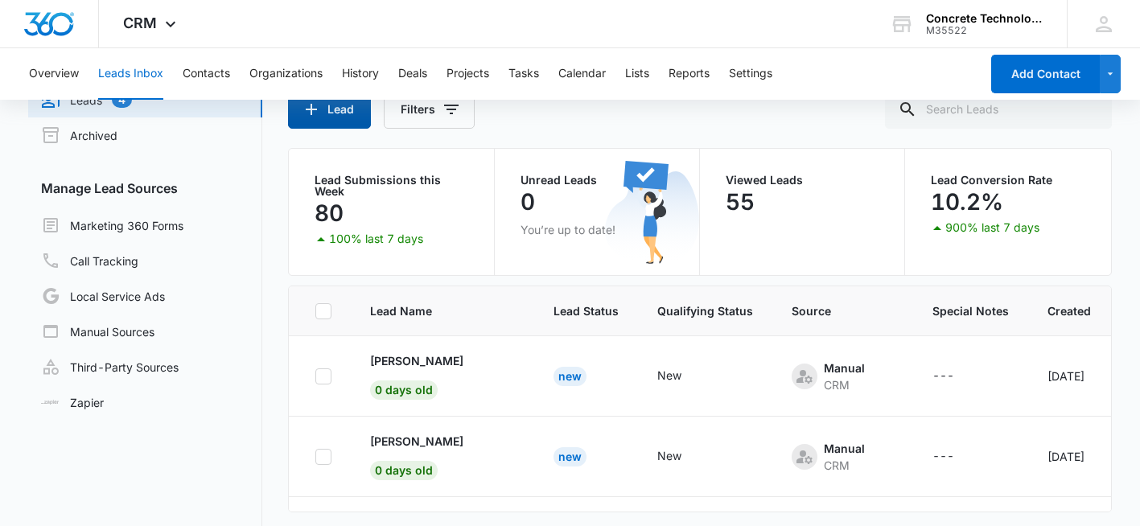
click at [326, 115] on button "Lead" at bounding box center [329, 109] width 83 height 39
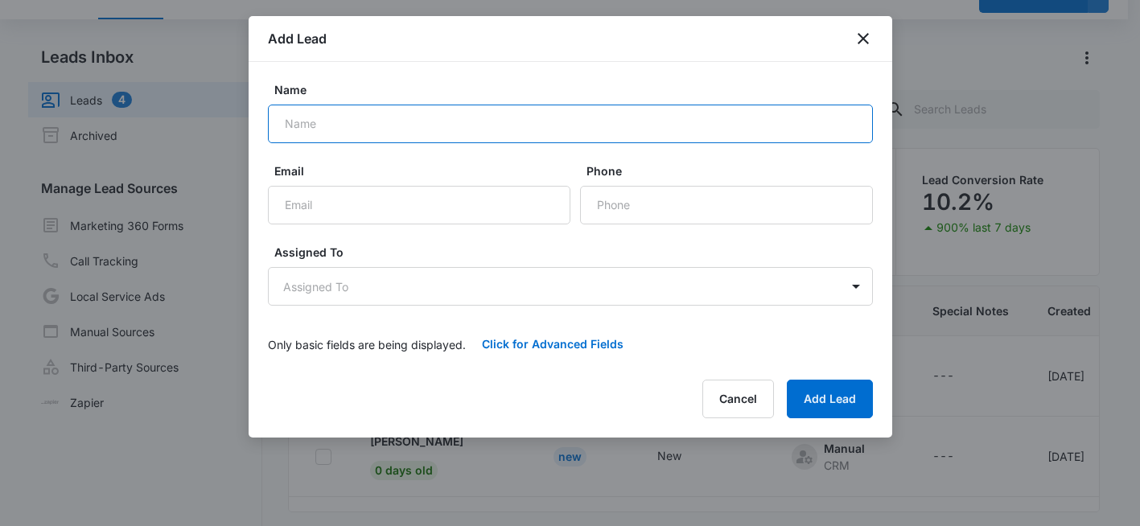
click at [309, 120] on input "Name" at bounding box center [570, 124] width 605 height 39
paste input "Naveen"
paste input "kumar"
drag, startPoint x: 333, startPoint y: 123, endPoint x: 338, endPoint y: 155, distance: 32.5
click at [334, 125] on input "[PERSON_NAME]" at bounding box center [570, 124] width 605 height 39
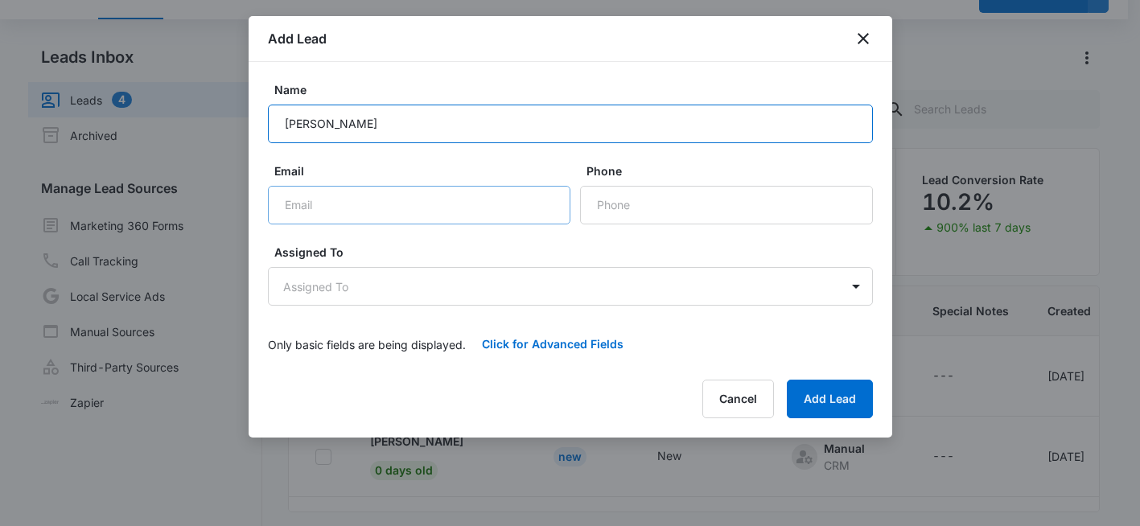
type input "[PERSON_NAME]"
click at [326, 211] on input "Email" at bounding box center [419, 205] width 302 height 39
paste input "[EMAIL_ADDRESS][DOMAIN_NAME]"
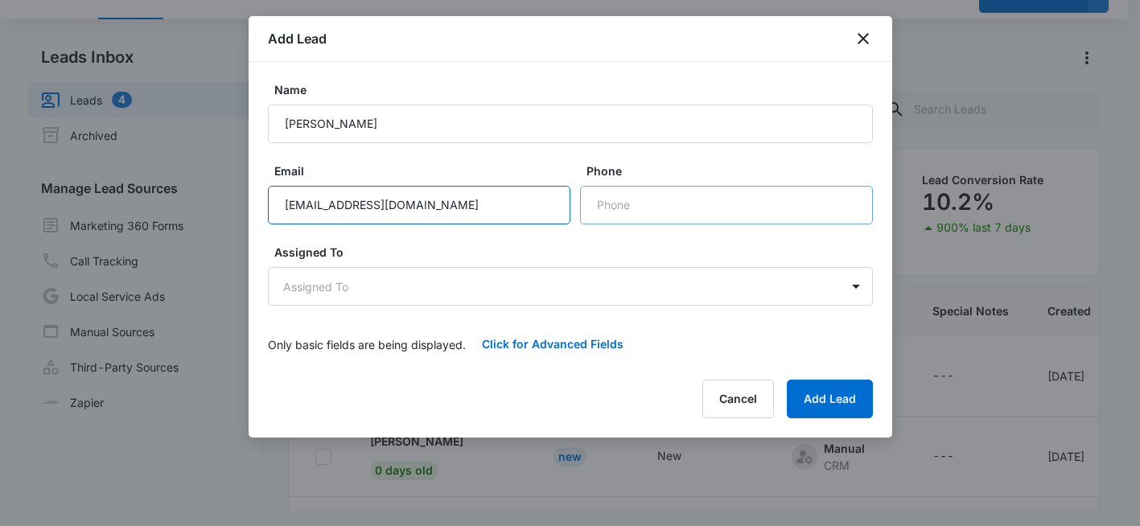
type input "[EMAIL_ADDRESS][DOMAIN_NAME]"
click at [618, 205] on input "Phone" at bounding box center [726, 205] width 293 height 39
paste input "[PHONE_NUMBER]"
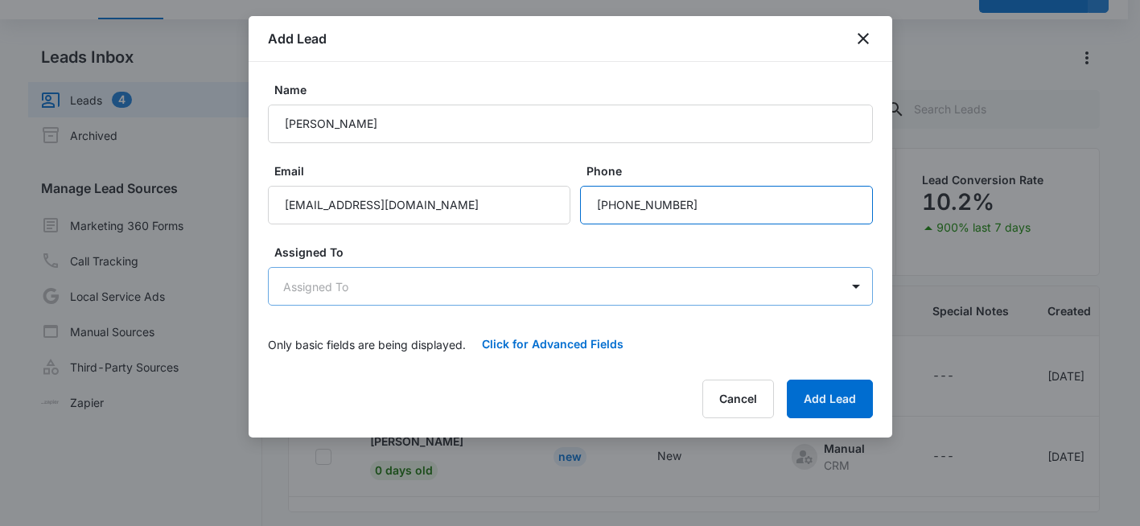
type input "[PHONE_NUMBER]"
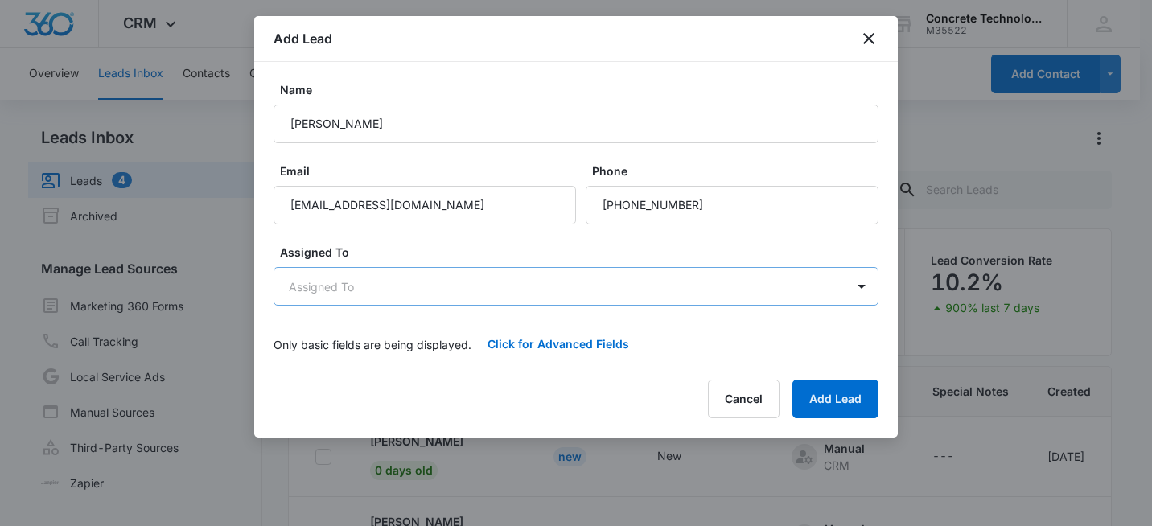
click at [416, 290] on body "CRM Apps Reputation Websites Forms CRM Email Social Shop Payments POS Content A…" at bounding box center [576, 331] width 1152 height 662
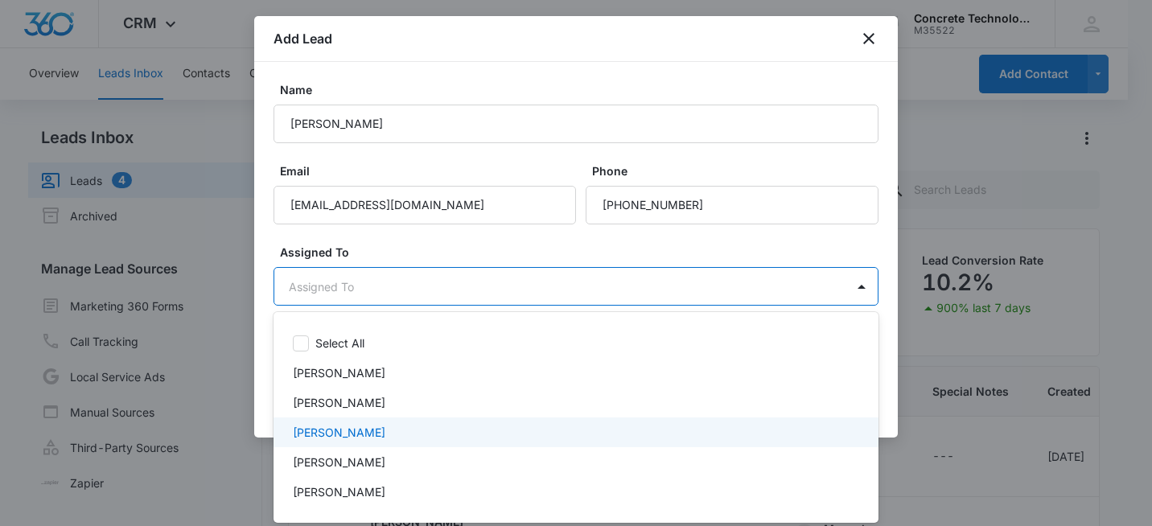
click at [345, 429] on p "[PERSON_NAME]" at bounding box center [339, 432] width 92 height 17
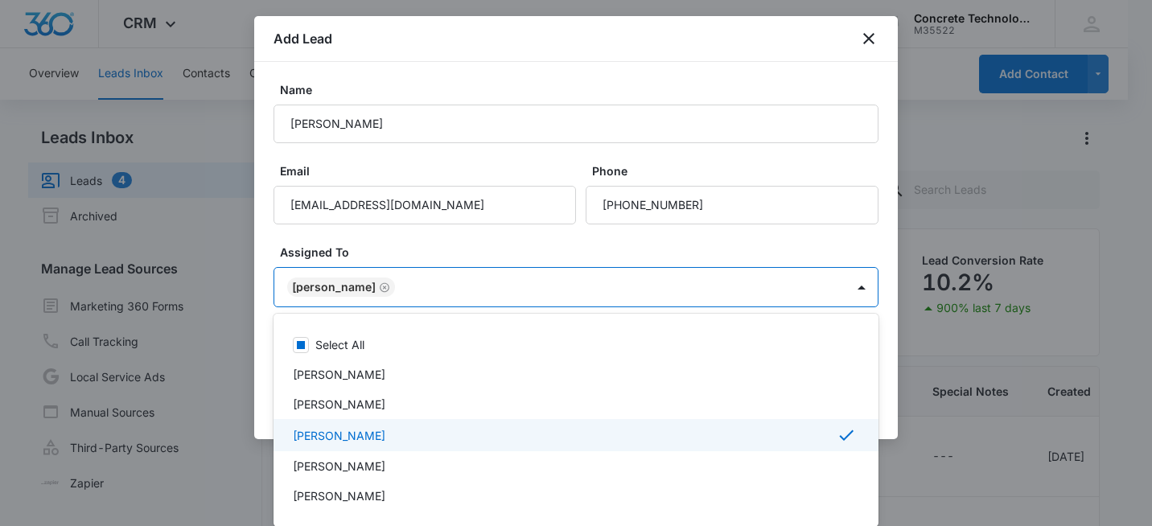
click at [833, 249] on div at bounding box center [576, 263] width 1152 height 526
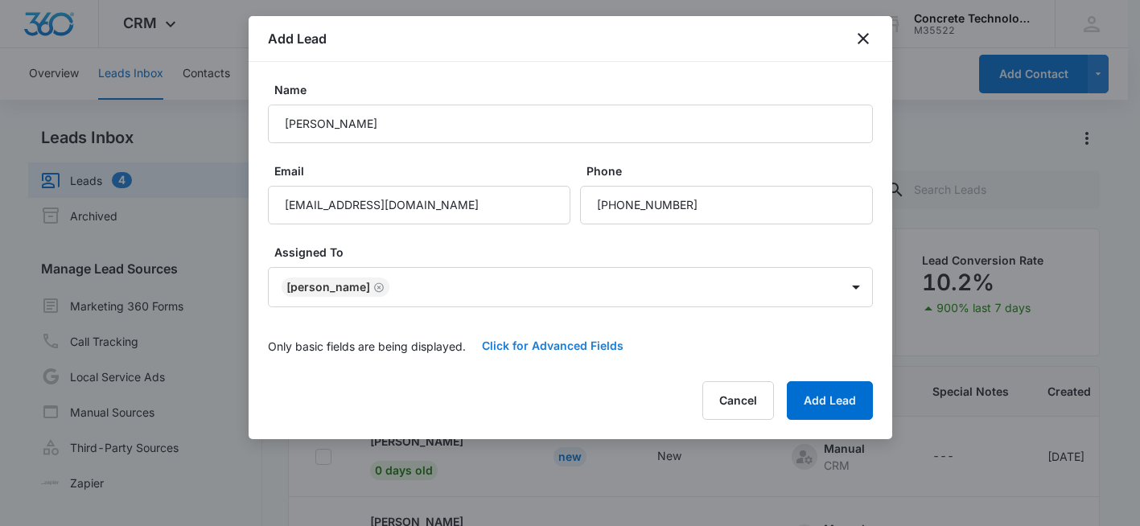
click at [523, 347] on button "Click for Advanced Fields" at bounding box center [553, 345] width 174 height 39
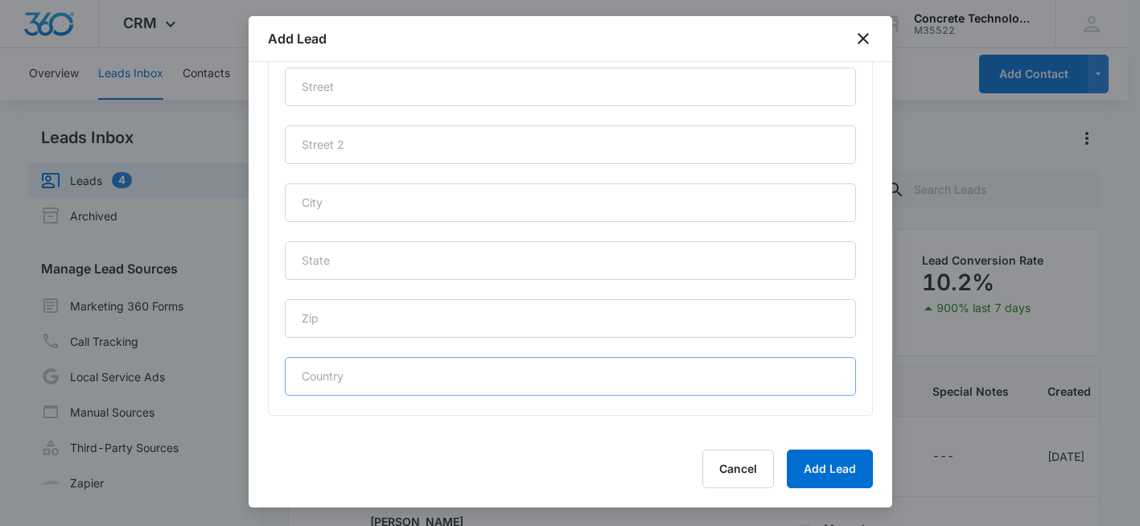
scroll to position [798, 0]
click at [440, 323] on input "text" at bounding box center [570, 317] width 571 height 39
type input "83211"
click at [359, 259] on input "text" at bounding box center [570, 259] width 571 height 39
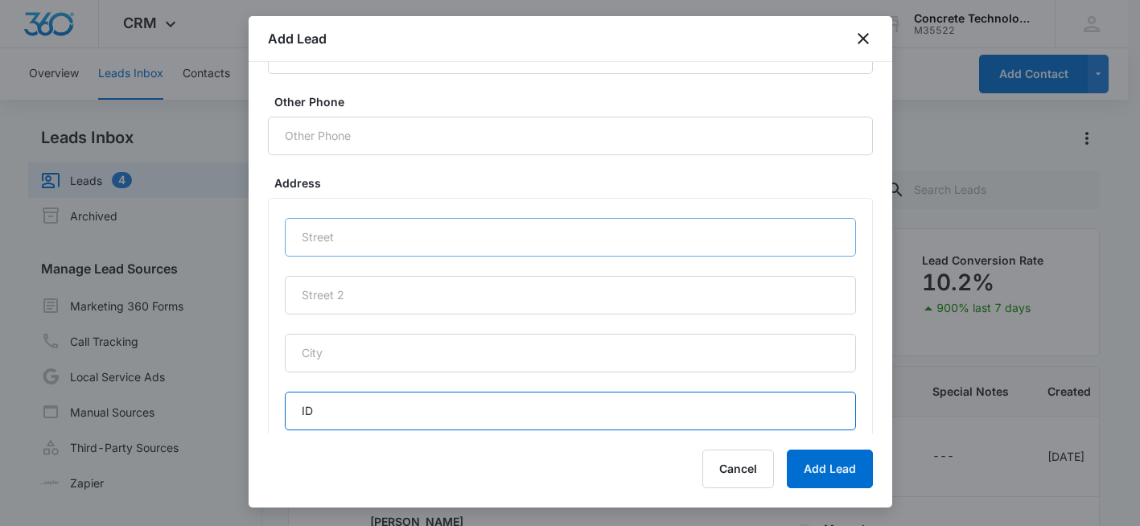
scroll to position [637, 0]
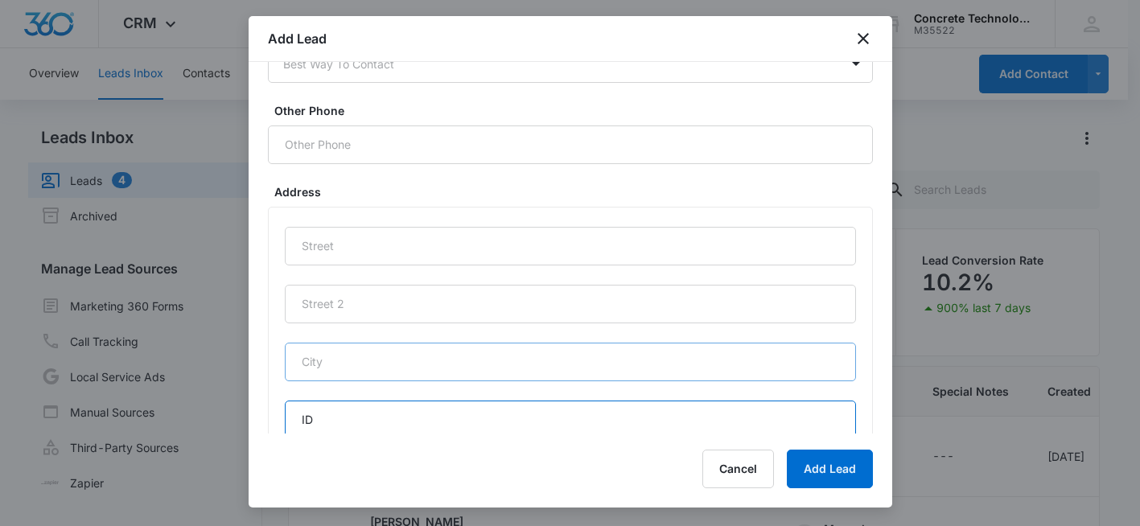
type input "ID"
click at [343, 359] on input "text" at bounding box center [570, 362] width 571 height 39
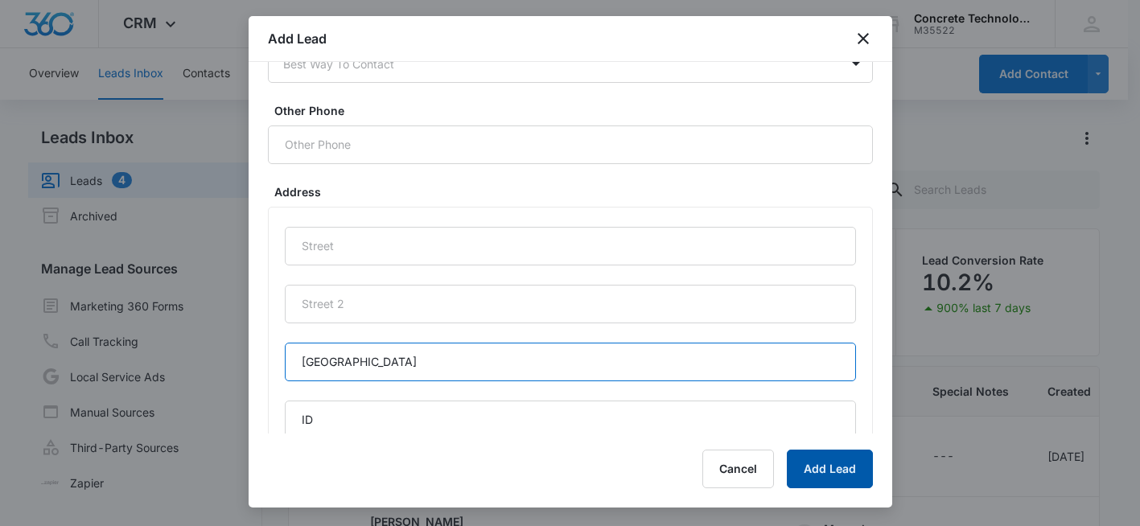
type input "[GEOGRAPHIC_DATA]"
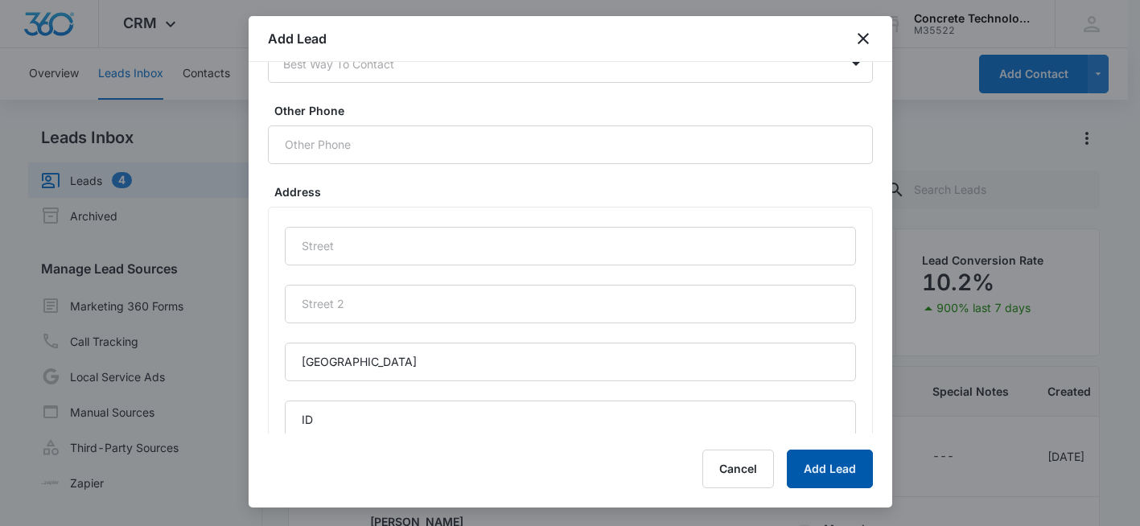
click at [840, 470] on button "Add Lead" at bounding box center [829, 469] width 86 height 39
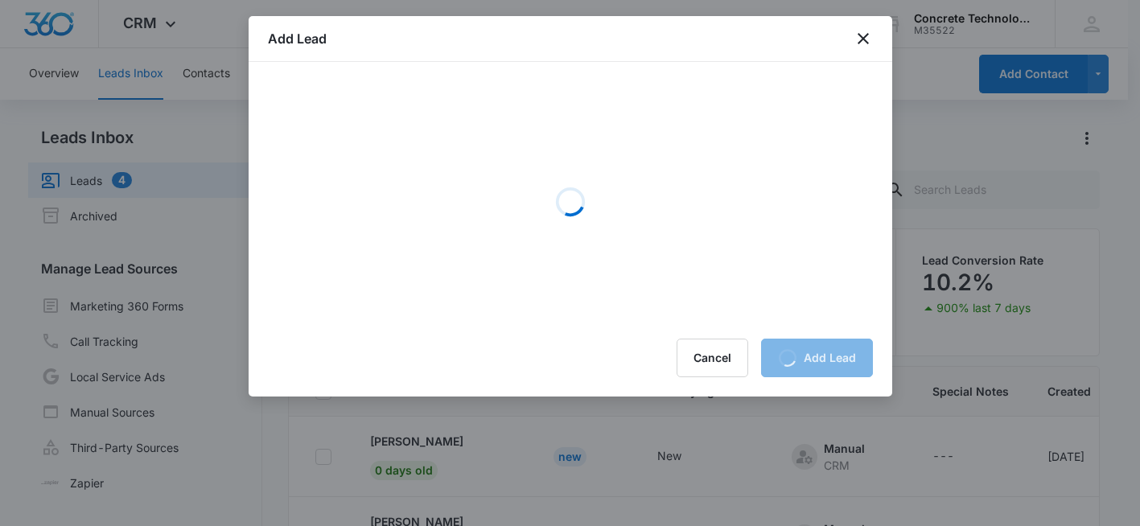
scroll to position [0, 0]
